Goal: Use online tool/utility: Utilize a website feature to perform a specific function

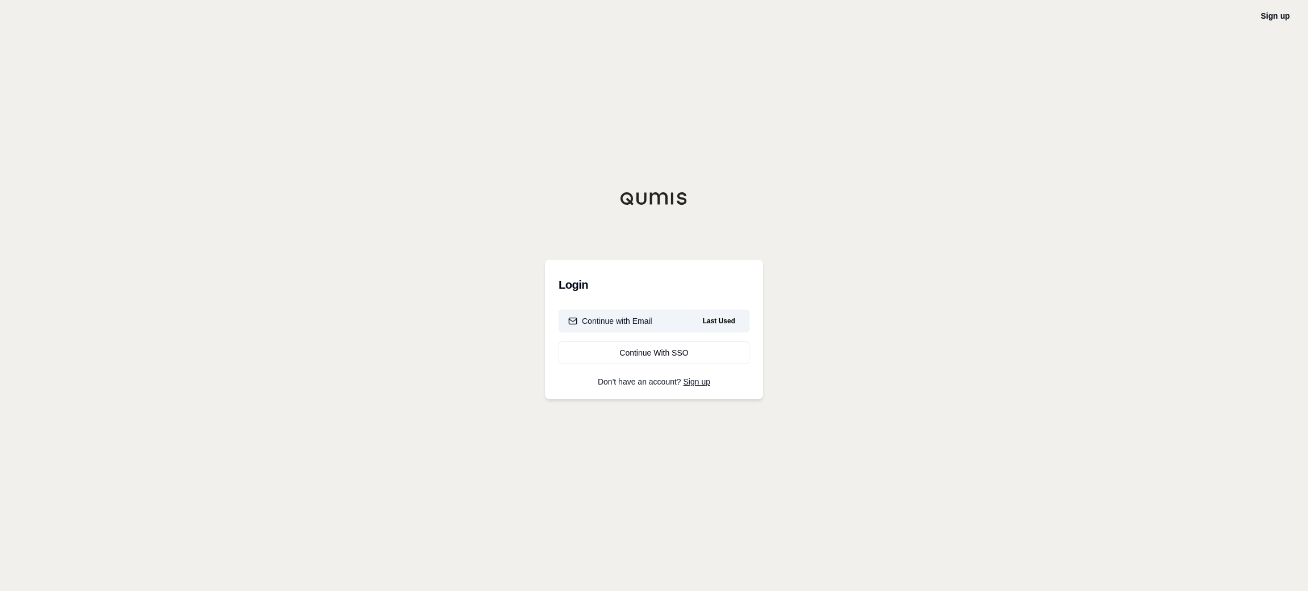
click at [625, 316] on div "Continue with Email" at bounding box center [610, 321] width 84 height 11
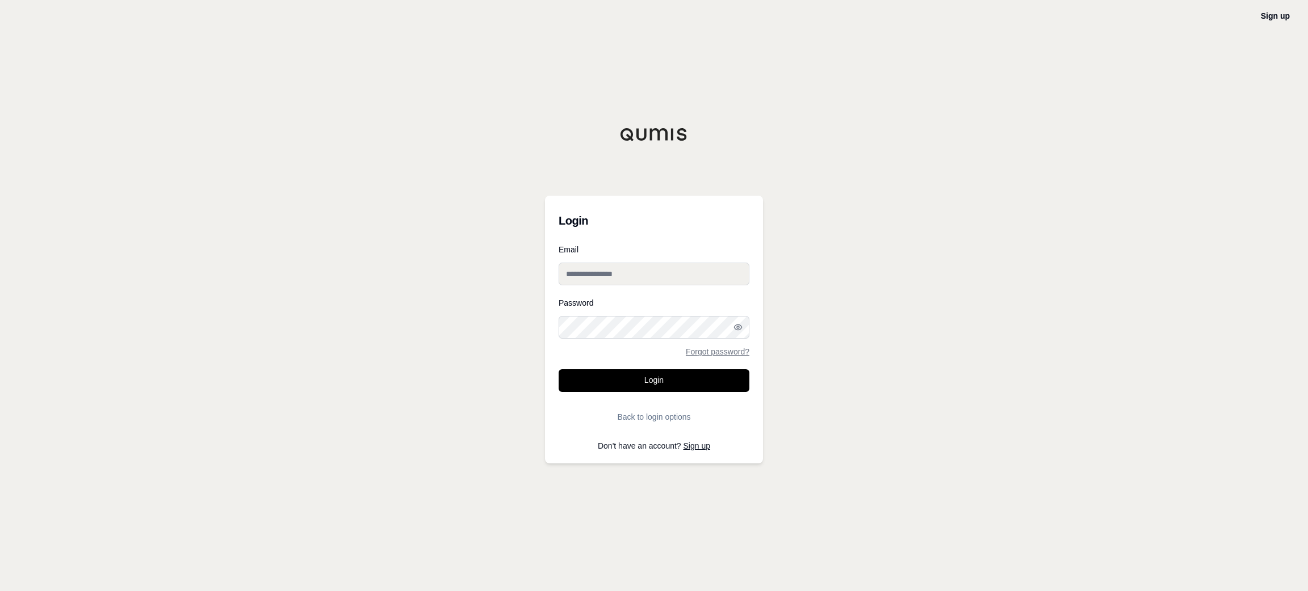
type input "**********"
click at [682, 377] on button "Login" at bounding box center [653, 380] width 191 height 23
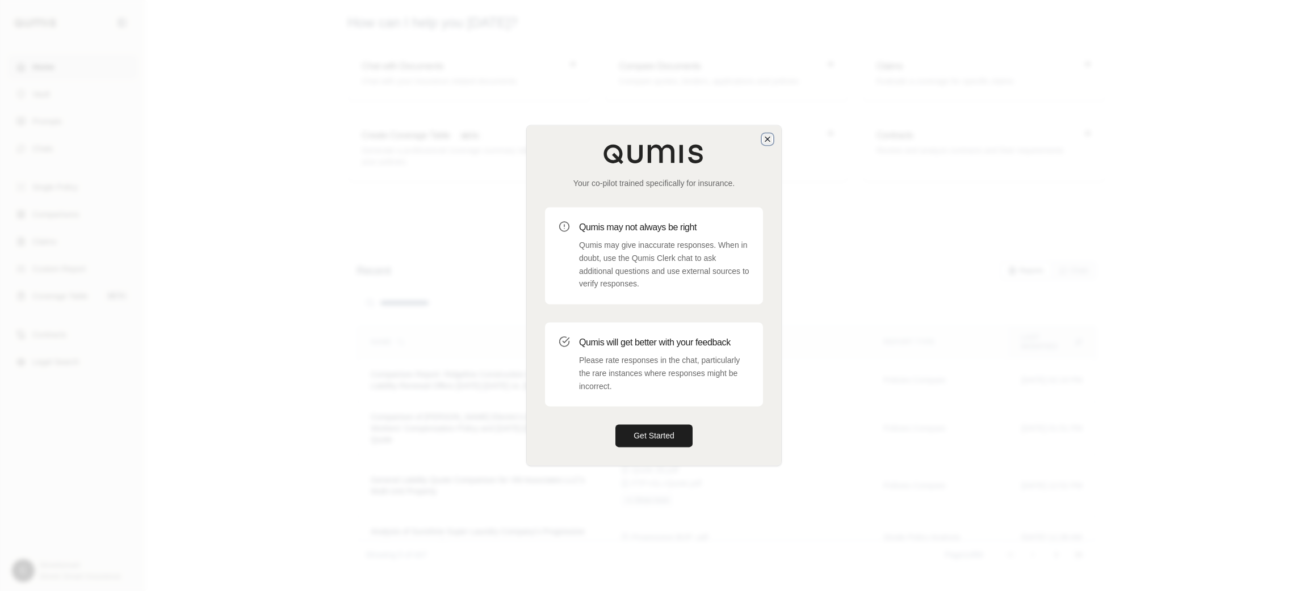
click at [770, 136] on icon "button" at bounding box center [767, 139] width 9 height 9
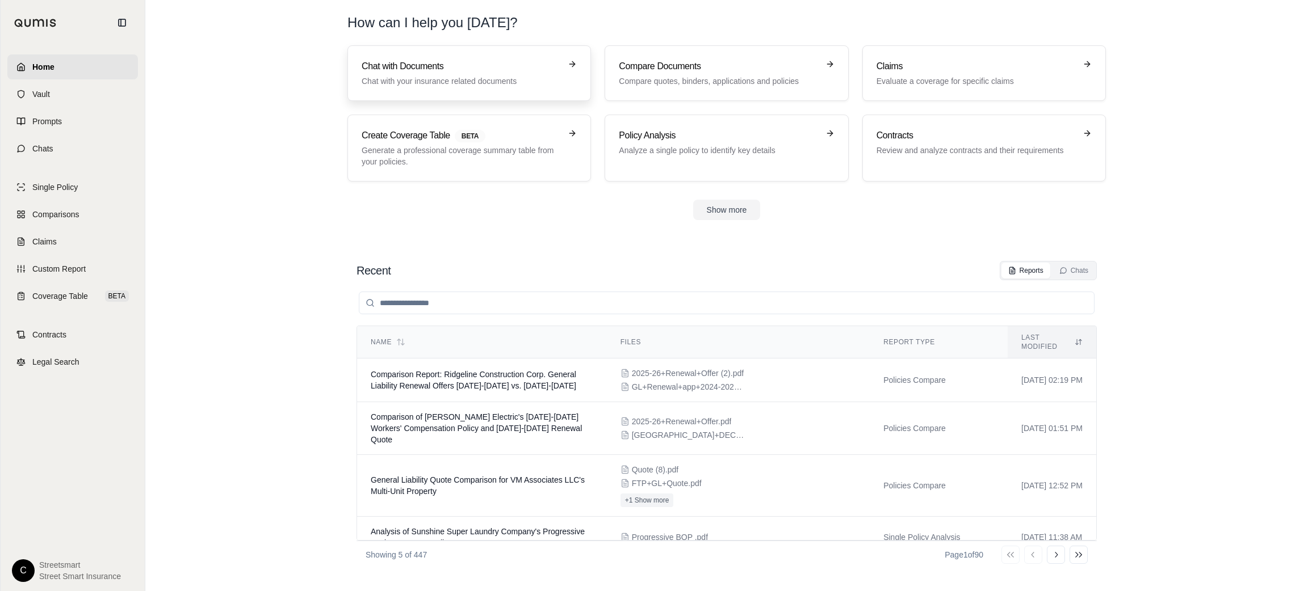
click at [418, 63] on h3 "Chat with Documents" at bounding box center [461, 67] width 199 height 14
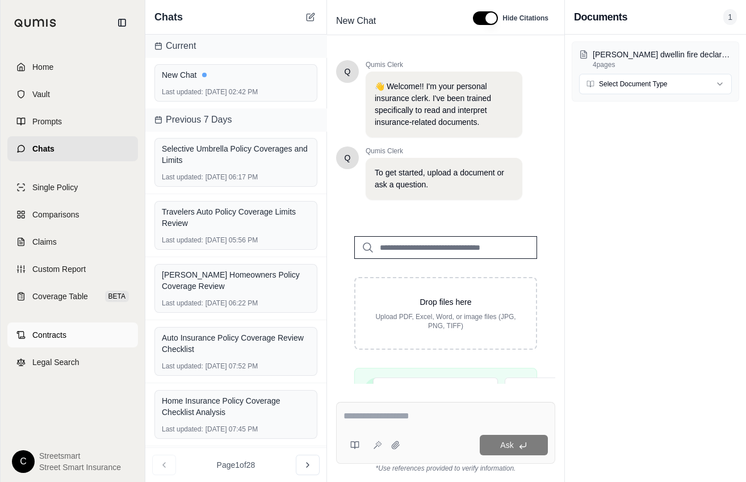
scroll to position [228, 0]
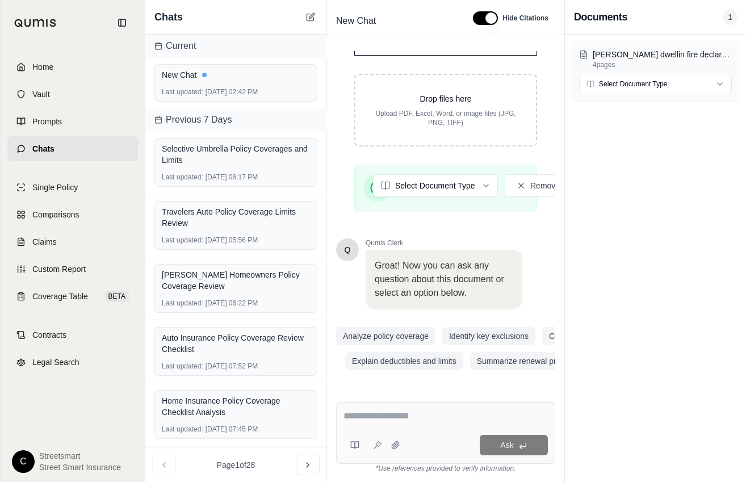
click at [340, 108] on div "Drop files here Upload PDF, Excel, Word, or image files (JPG, PNG, TIFF) [PERSO…" at bounding box center [445, 117] width 219 height 205
click at [401, 418] on textarea at bounding box center [445, 416] width 204 height 14
paste textarea "**********"
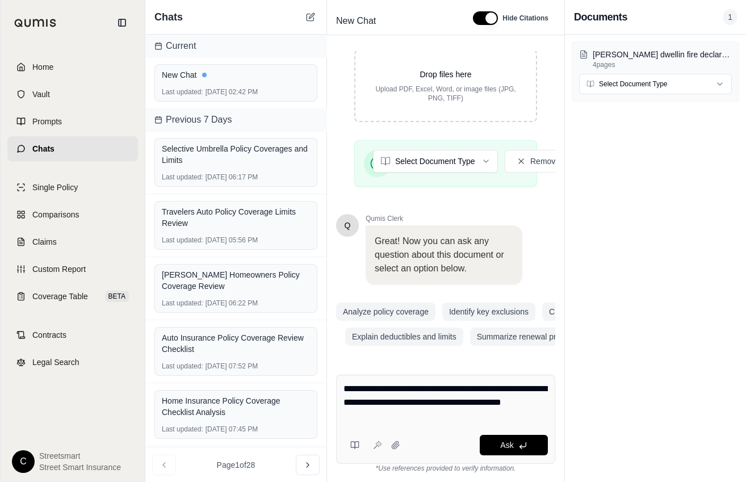
click at [414, 413] on textarea "**********" at bounding box center [445, 402] width 204 height 41
paste textarea "**********"
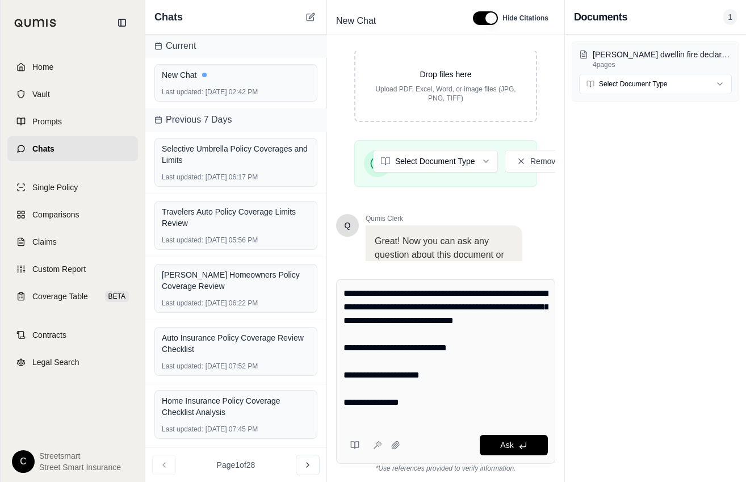
scroll to position [202, 0]
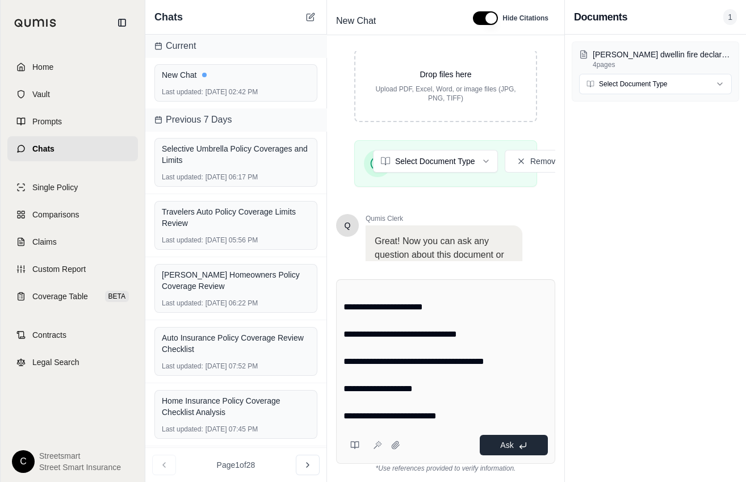
type textarea "**********"
click at [519, 447] on icon at bounding box center [522, 445] width 9 height 9
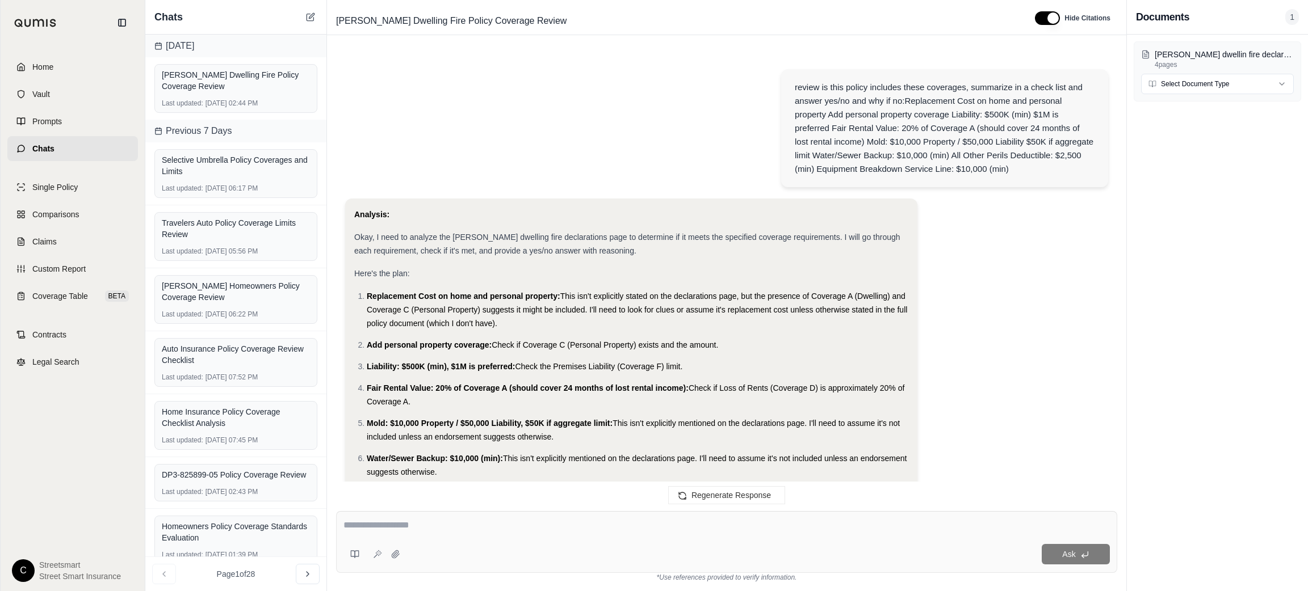
scroll to position [935, 0]
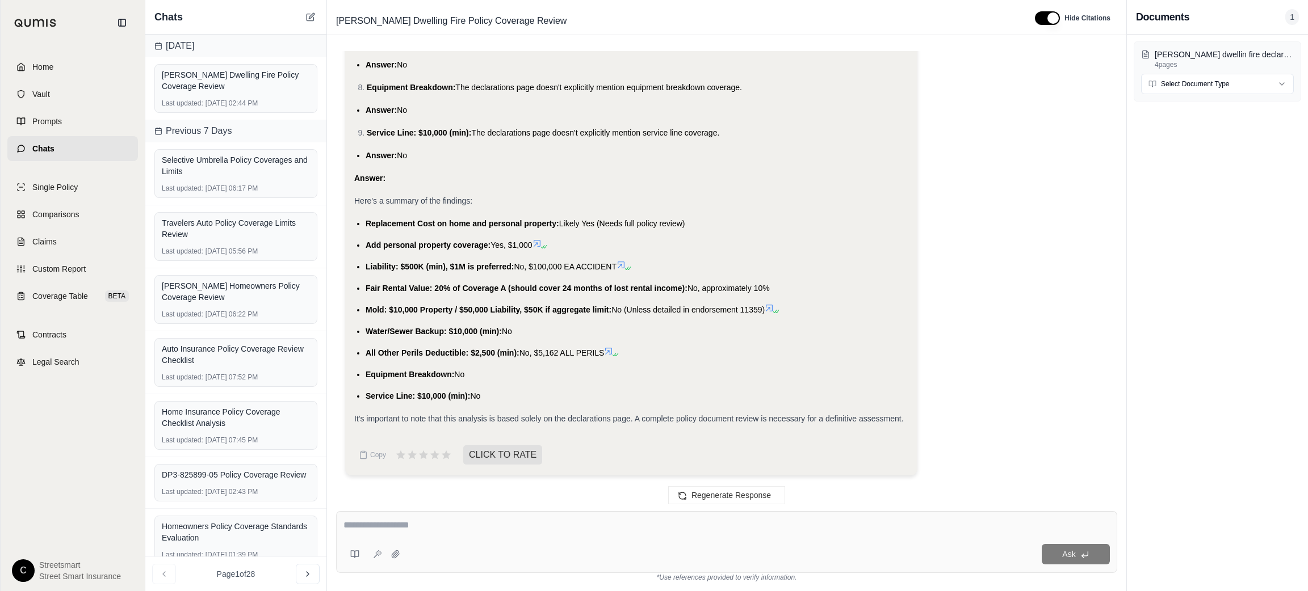
drag, startPoint x: 366, startPoint y: 222, endPoint x: 510, endPoint y: 388, distance: 219.2
click at [510, 388] on ul "Replacement Cost on home and personal property: Likely Yes (Needs full policy r…" at bounding box center [631, 310] width 554 height 186
click at [615, 373] on li "Equipment Breakdown: No" at bounding box center [637, 375] width 543 height 14
click at [544, 533] on div at bounding box center [726, 528] width 766 height 18
click at [539, 533] on div at bounding box center [726, 528] width 766 height 18
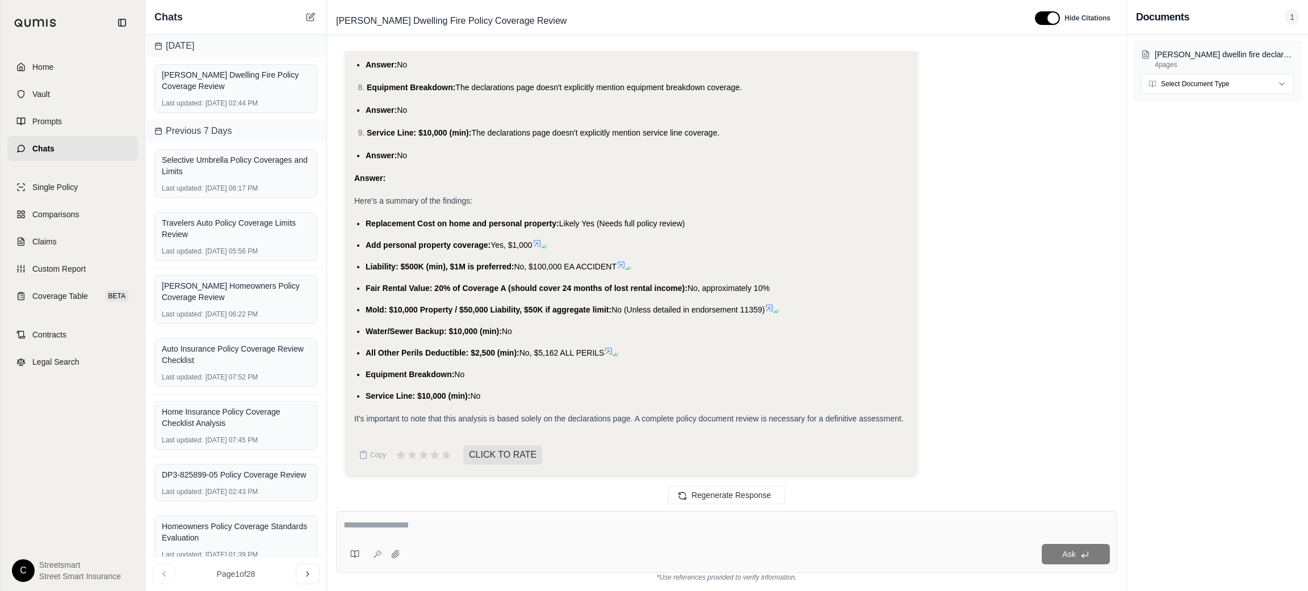
click at [536, 533] on div at bounding box center [726, 528] width 766 height 18
click at [540, 530] on textarea at bounding box center [726, 526] width 766 height 14
type textarea "**********"
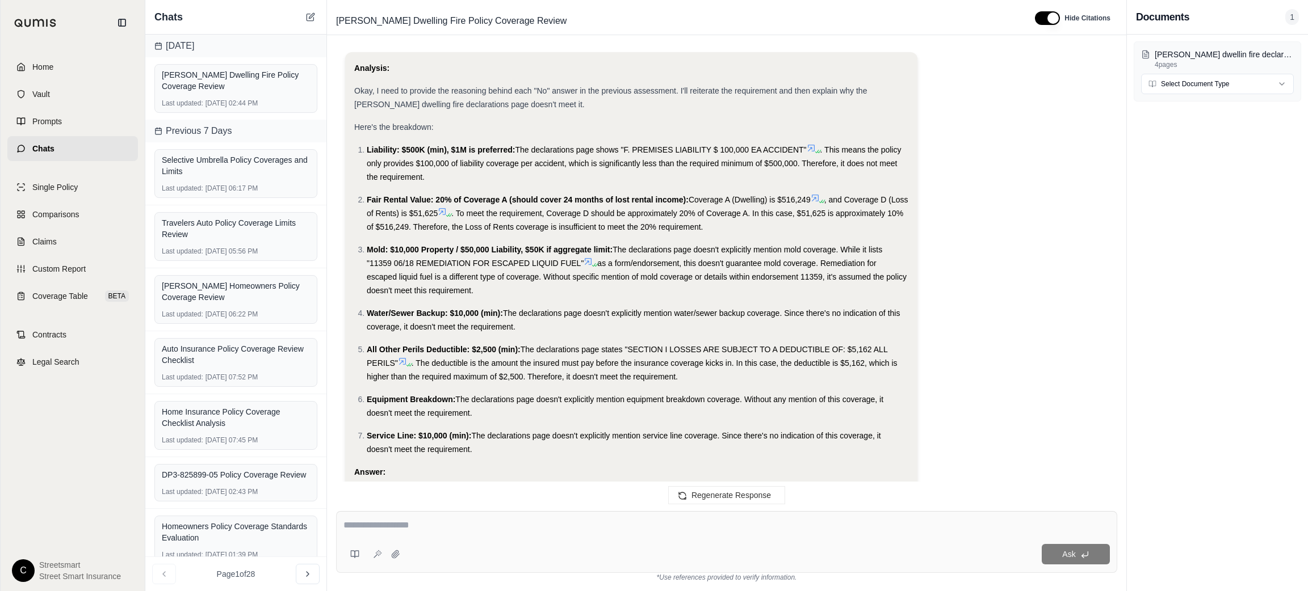
scroll to position [1680, 0]
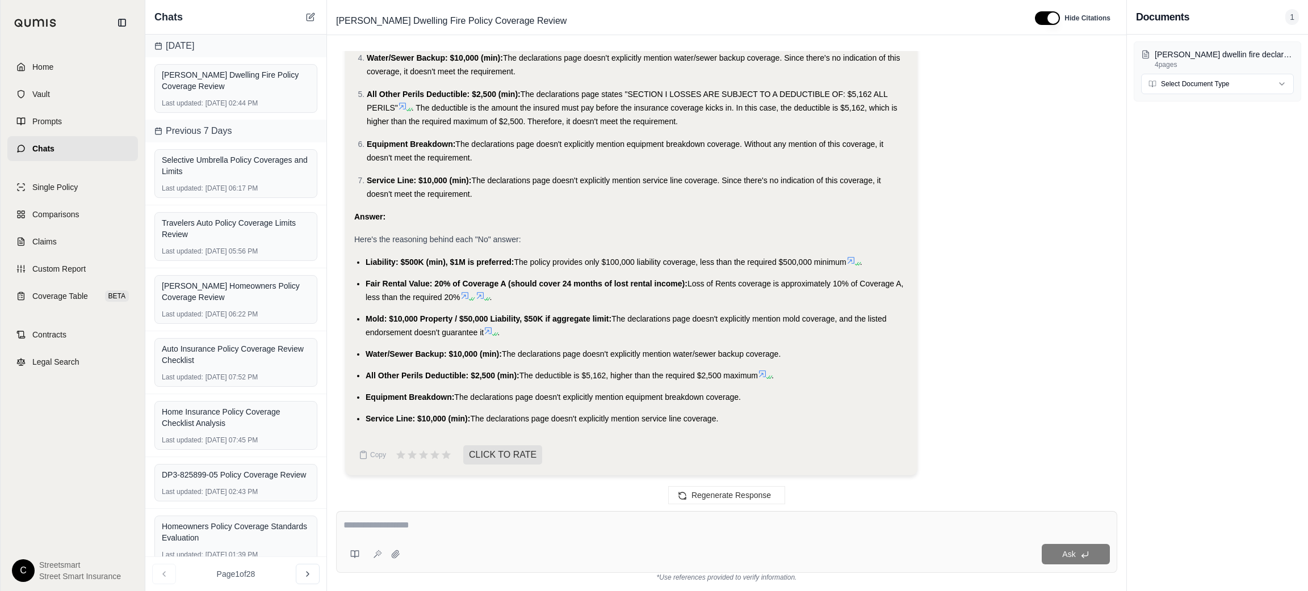
click at [517, 531] on textarea at bounding box center [726, 526] width 766 height 14
type textarea "**********"
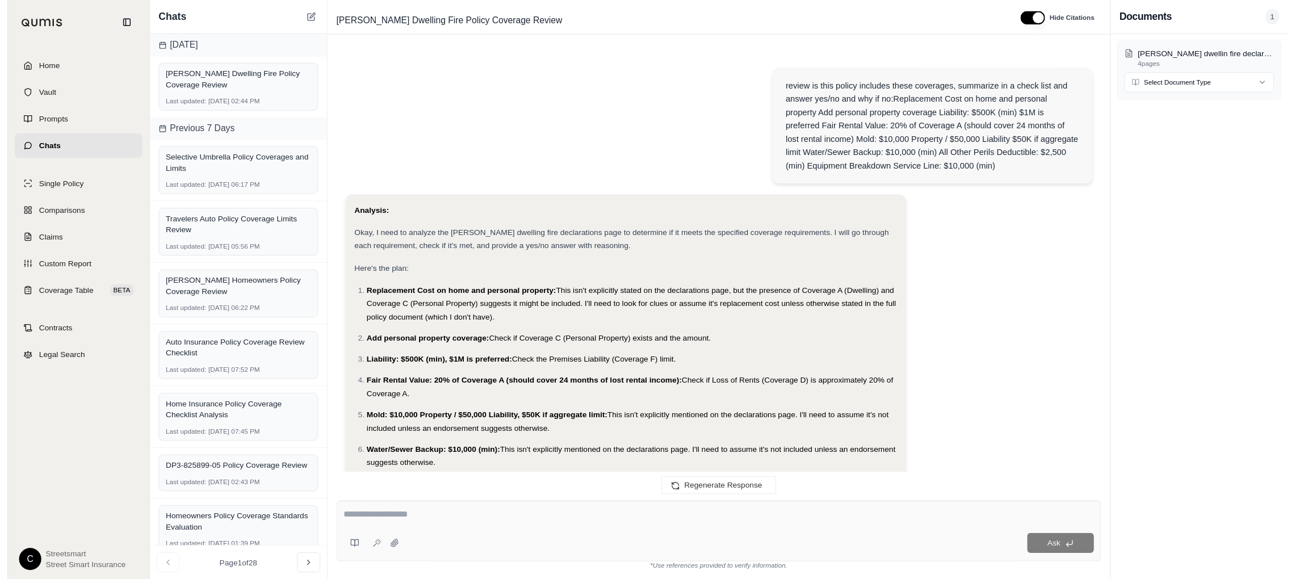
scroll to position [3203, 0]
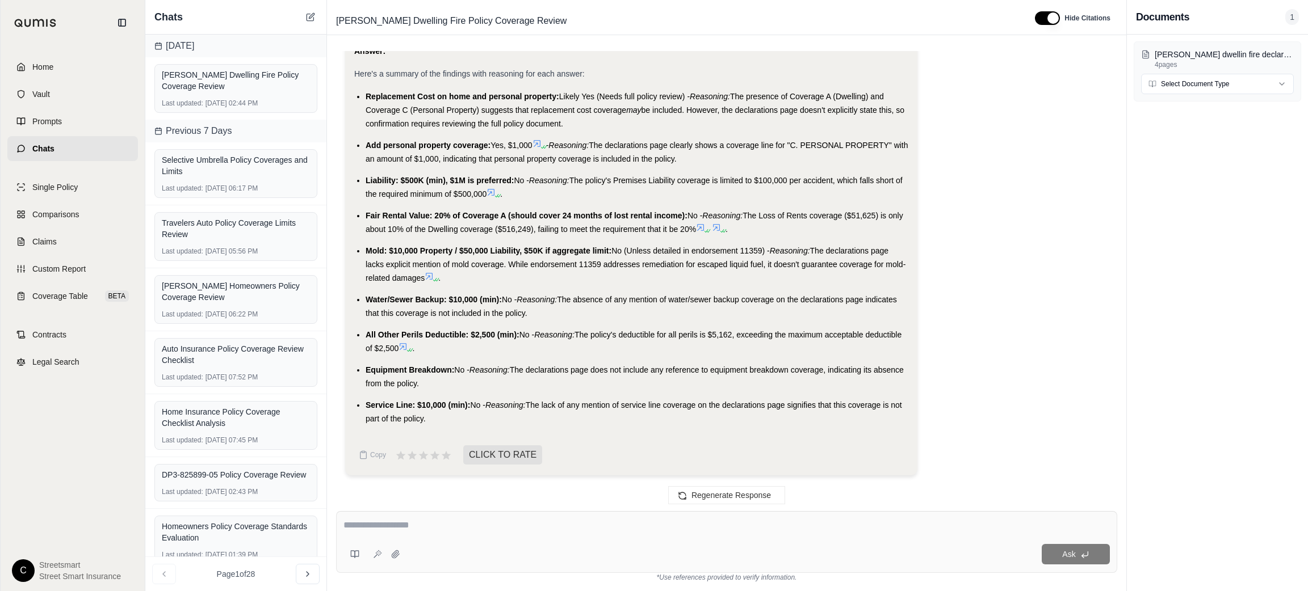
drag, startPoint x: 359, startPoint y: 91, endPoint x: 567, endPoint y: 427, distance: 395.0
click at [577, 422] on li "Service Line: $10,000 (min): No - Reasoning: The lack of any mention of service…" at bounding box center [637, 411] width 543 height 27
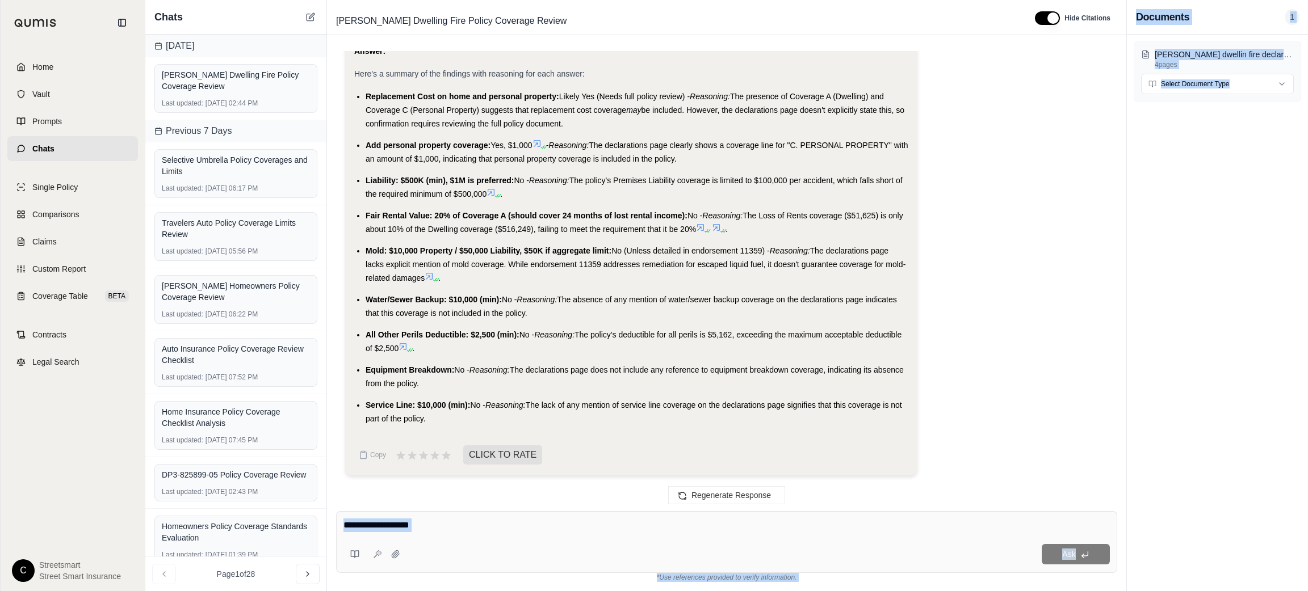
drag, startPoint x: 917, startPoint y: 449, endPoint x: 1203, endPoint y: 467, distance: 287.2
click at [1307, 412] on div "Chats [DATE] [PERSON_NAME] Dwelling Fire Policy Coverage Review Last updated: […" at bounding box center [726, 295] width 1162 height 591
click at [733, 544] on div "Ask" at bounding box center [757, 554] width 705 height 20
click at [692, 535] on div at bounding box center [726, 528] width 766 height 18
click at [684, 534] on div "Ask" at bounding box center [726, 542] width 781 height 62
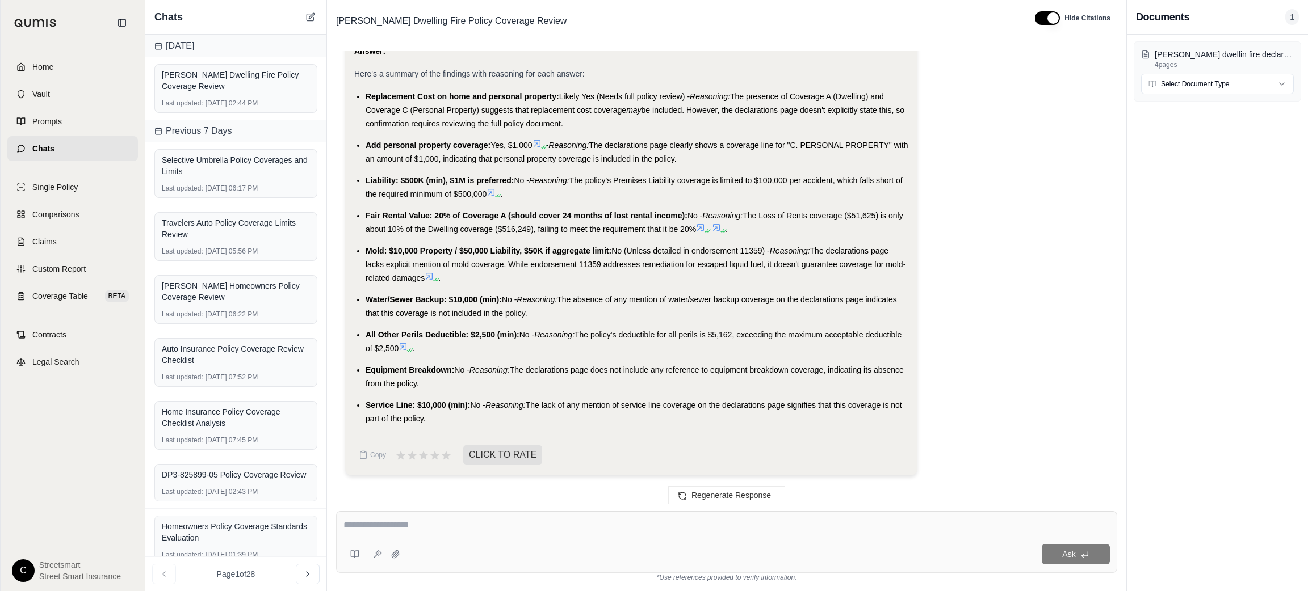
click at [686, 534] on div at bounding box center [726, 528] width 766 height 18
click at [686, 533] on div at bounding box center [726, 528] width 766 height 18
click at [536, 527] on textarea at bounding box center [726, 526] width 766 height 14
type textarea "**********"
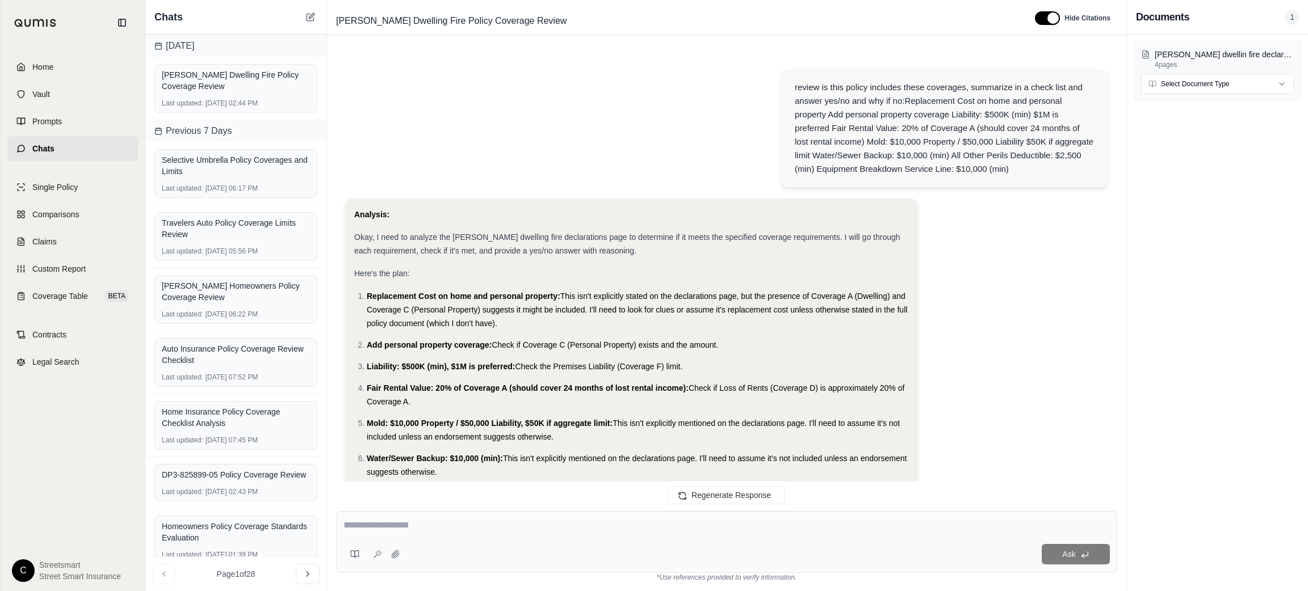
scroll to position [3842, 0]
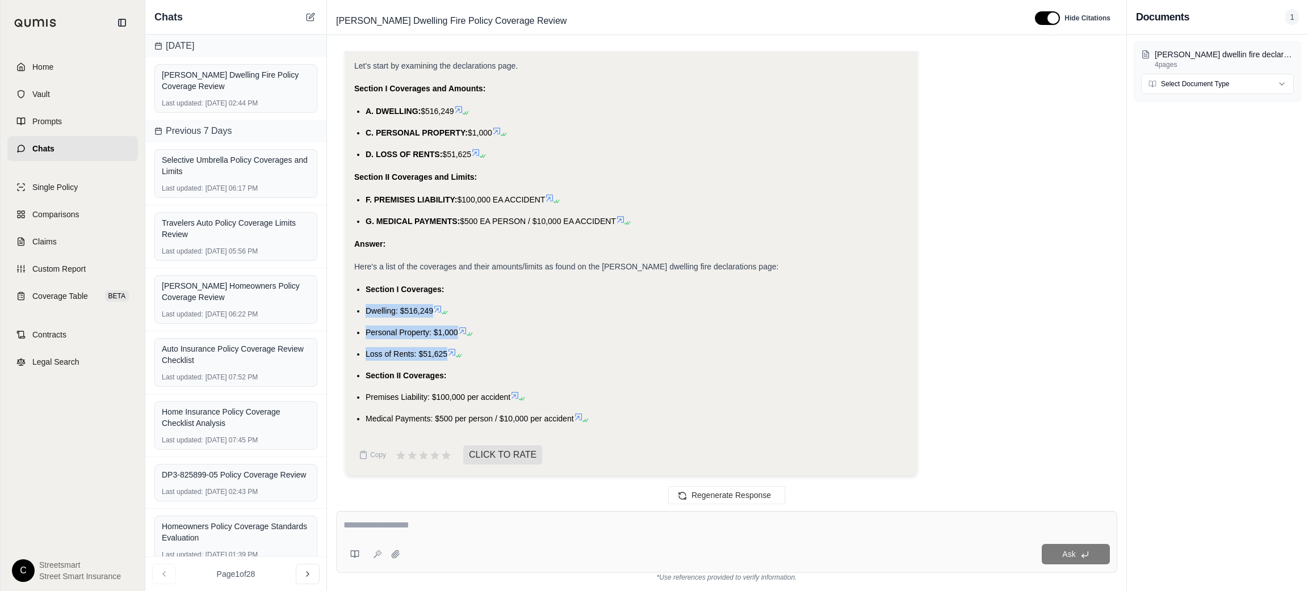
drag, startPoint x: 364, startPoint y: 305, endPoint x: 445, endPoint y: 356, distance: 96.2
click at [445, 356] on ul "Section I Coverages: Dwelling: $516,249 Personal Property: $1,000 Loss of Rents…" at bounding box center [631, 354] width 554 height 143
copy ul "Dwelling: $516,249 Personal Property: $1,000 Loss of Rents: $51,625"
drag, startPoint x: 363, startPoint y: 394, endPoint x: 577, endPoint y: 429, distance: 216.8
click at [577, 429] on div "Analysis: Okay, I need to extract the coverages and their corresponding amounts…" at bounding box center [631, 172] width 554 height 523
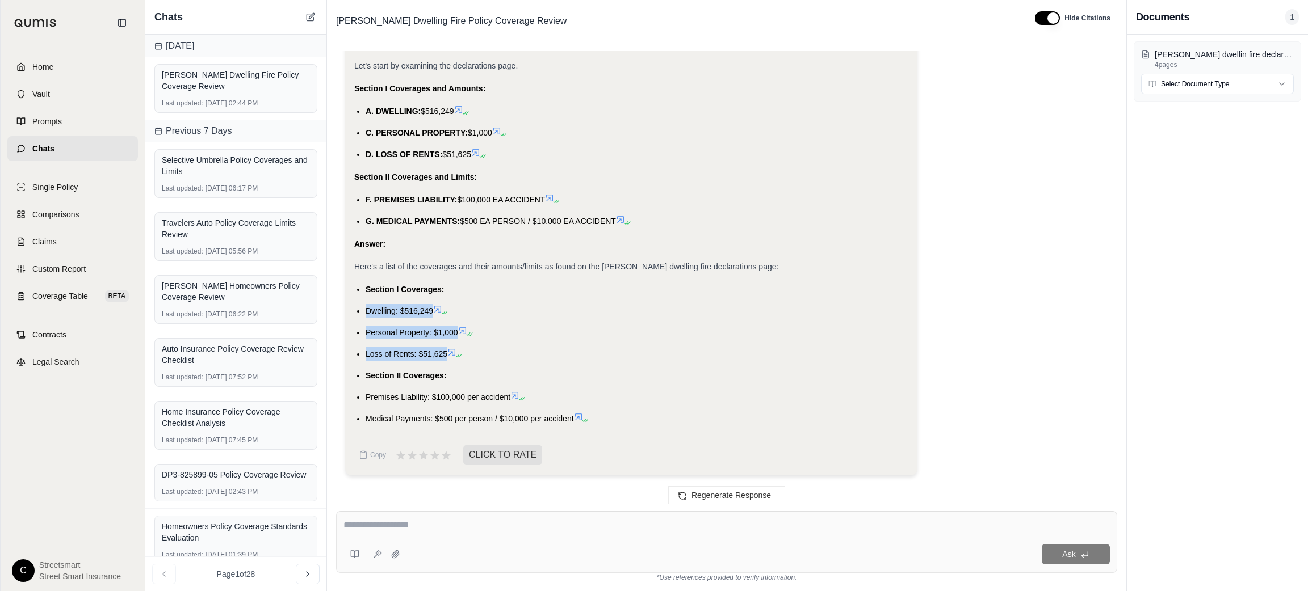
copy ul "Premises Liability: $100,000 per accident Medical Payments: $500 per person / $…"
